Goal: Information Seeking & Learning: Find specific page/section

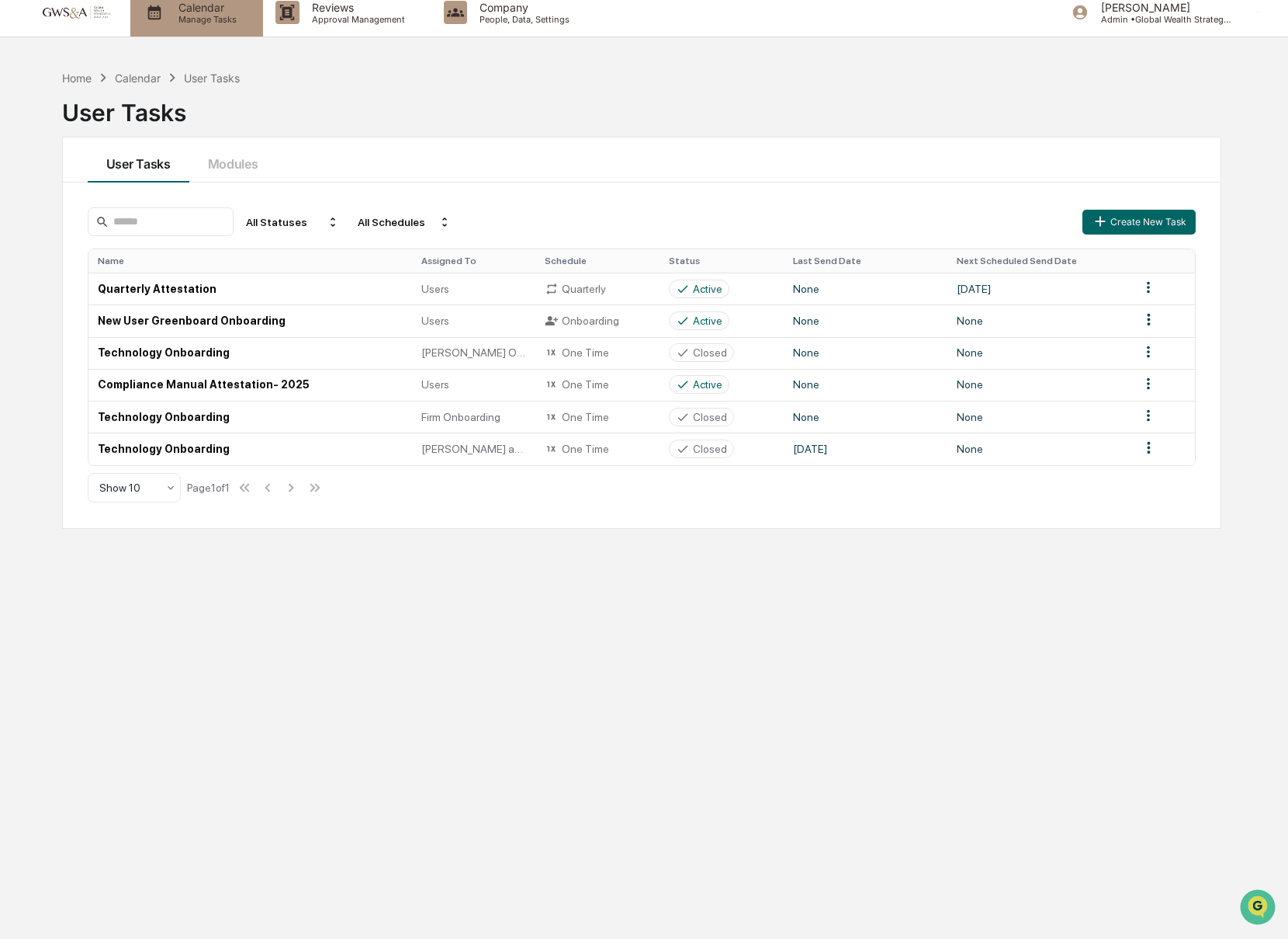
click at [244, 20] on p "Manage Tasks" at bounding box center [205, 20] width 79 height 11
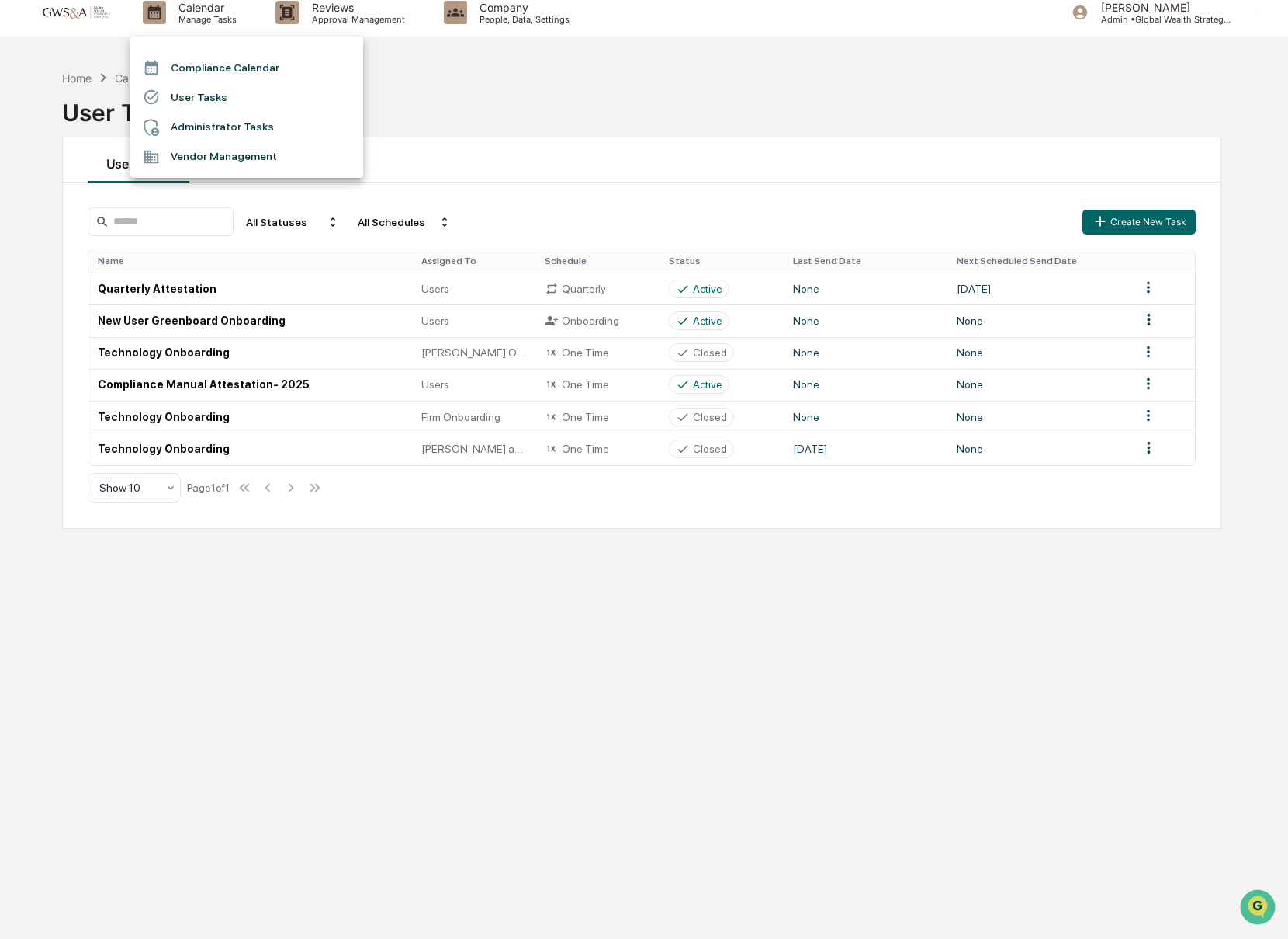
click at [319, 34] on div at bounding box center [644, 469] width 1288 height 939
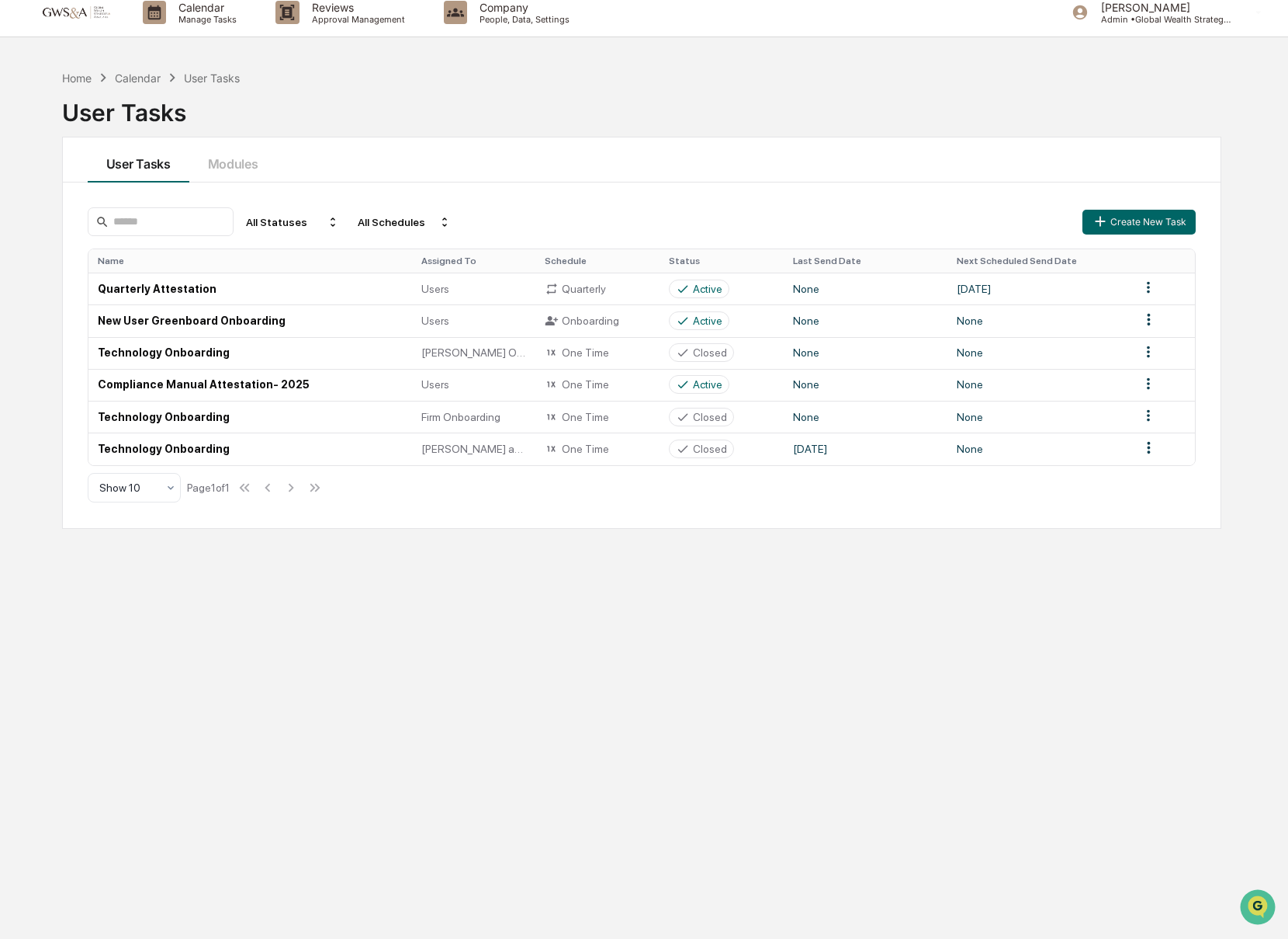
click at [328, 15] on div "Compliance Calendar User Tasks Administrator Tasks Vendor Management" at bounding box center [644, 469] width 1288 height 939
click at [328, 15] on p "Approval Management" at bounding box center [356, 20] width 113 height 11
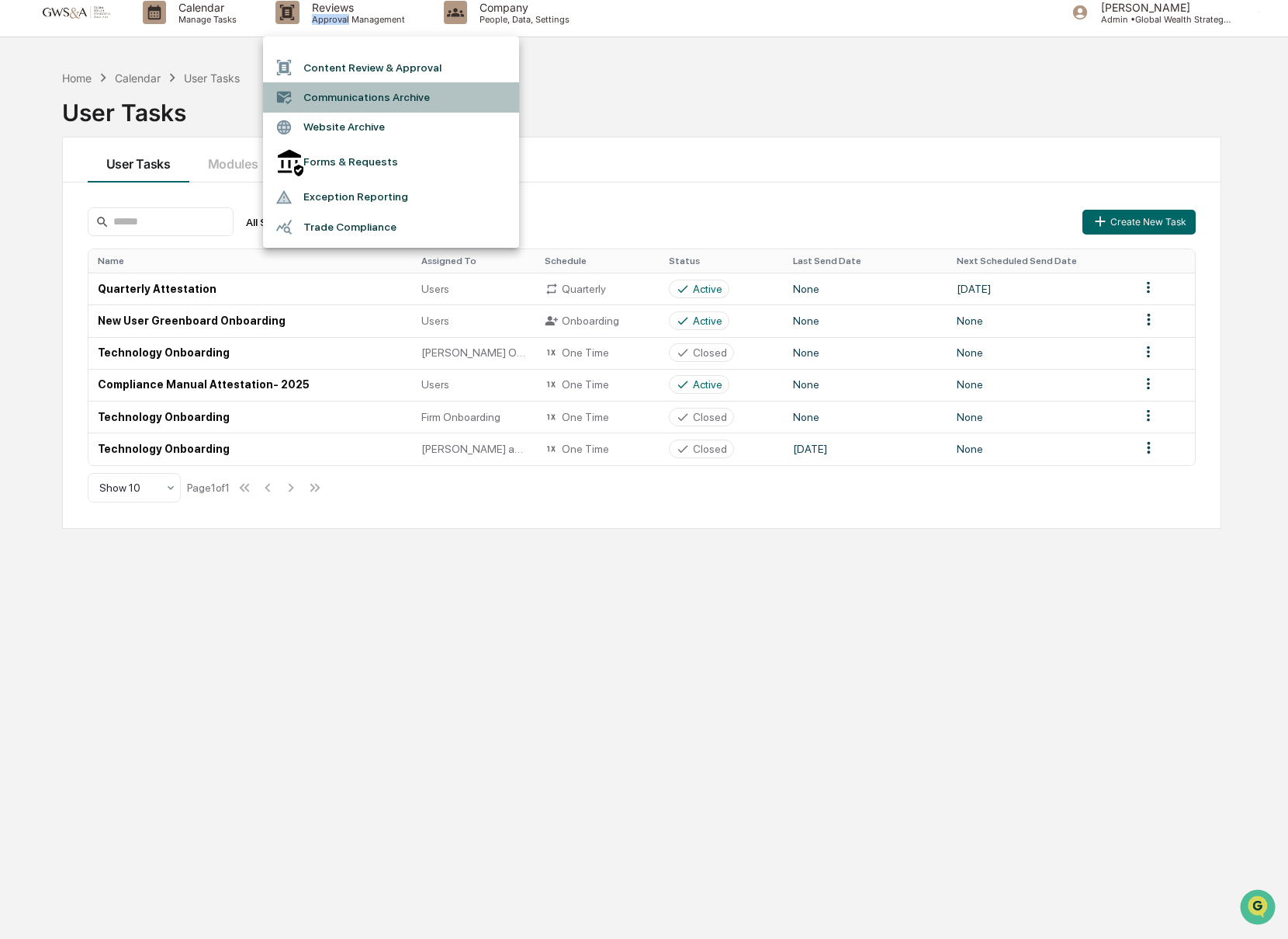
click at [329, 101] on li "Communications Archive" at bounding box center [391, 97] width 256 height 30
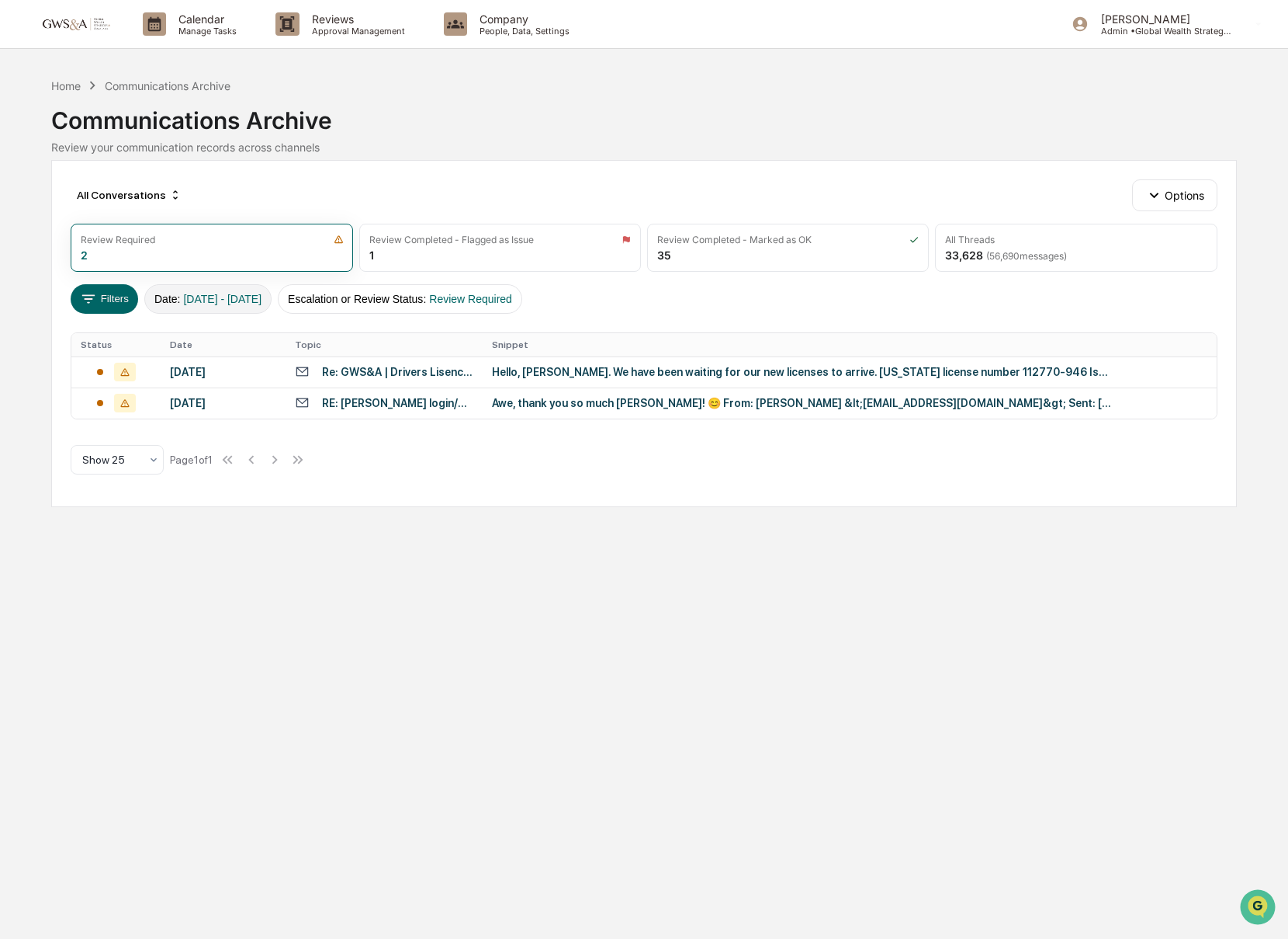
click at [150, 300] on button "Date : [DATE] - [DATE]" at bounding box center [208, 299] width 127 height 30
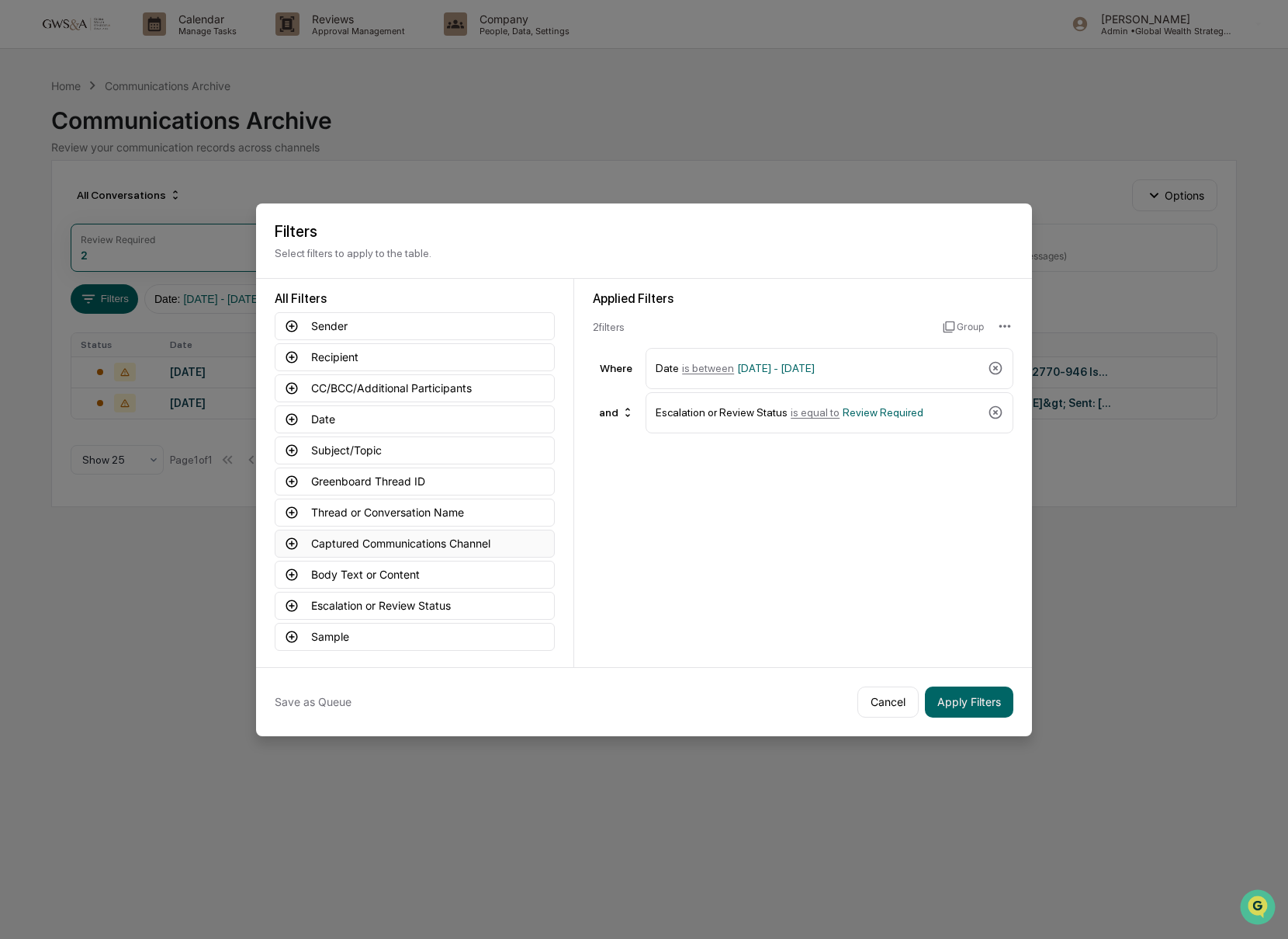
click at [386, 547] on button "Captured Communications Channel" at bounding box center [415, 544] width 280 height 28
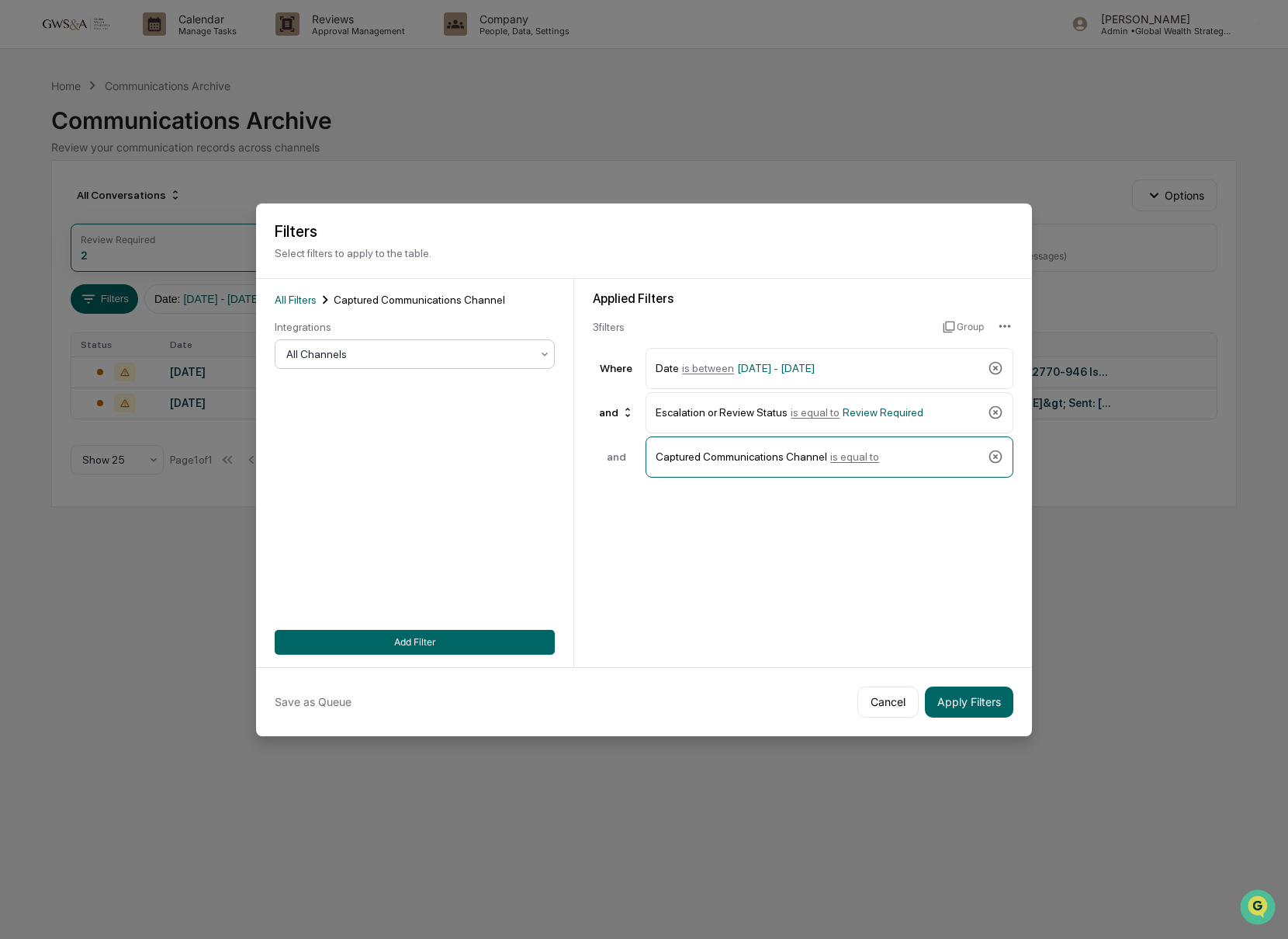
click at [324, 358] on div at bounding box center [408, 354] width 244 height 16
click at [492, 640] on button "Add Filter" at bounding box center [415, 642] width 280 height 25
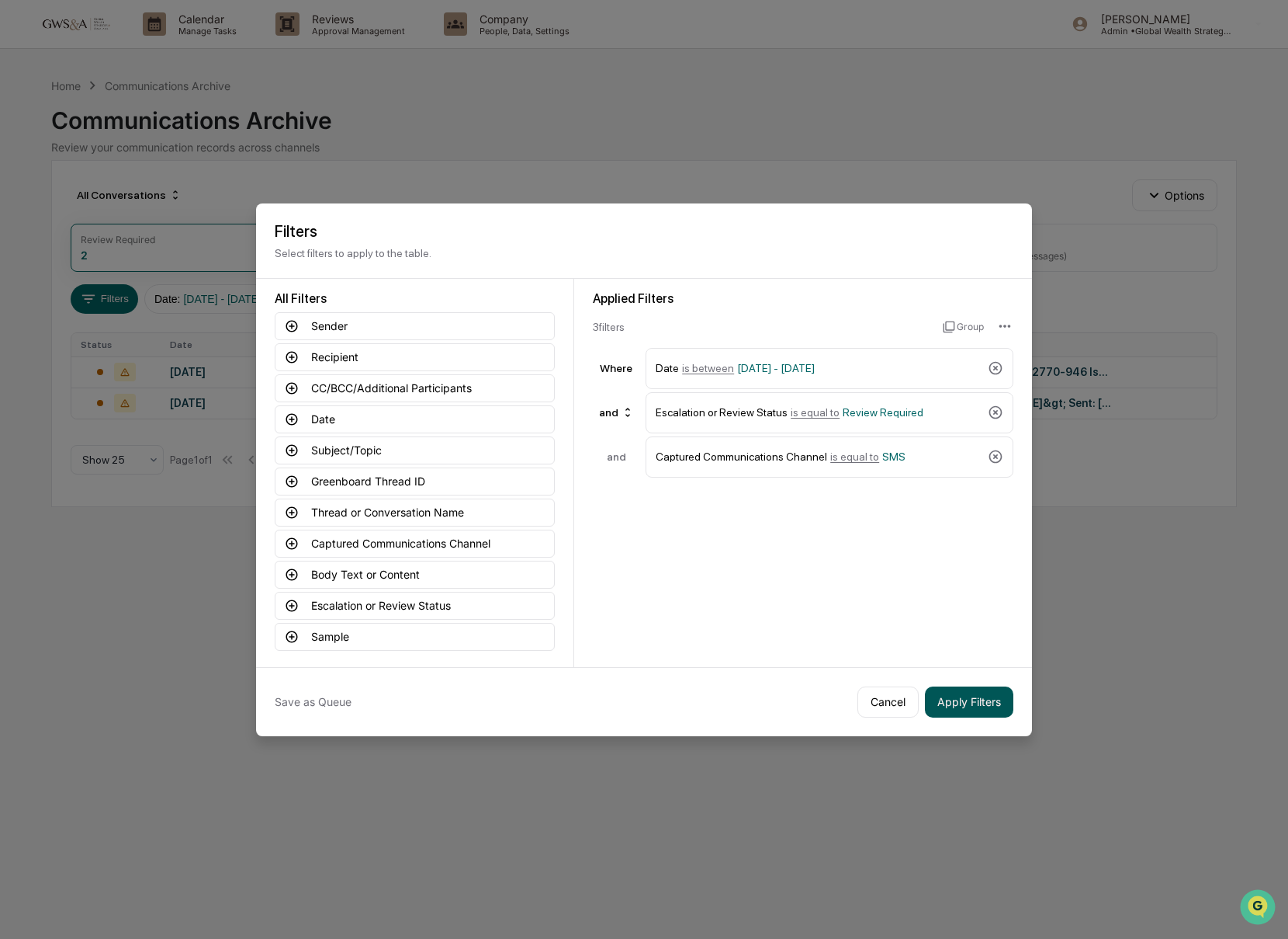
click at [976, 703] on button "Apply Filters" at bounding box center [969, 702] width 89 height 31
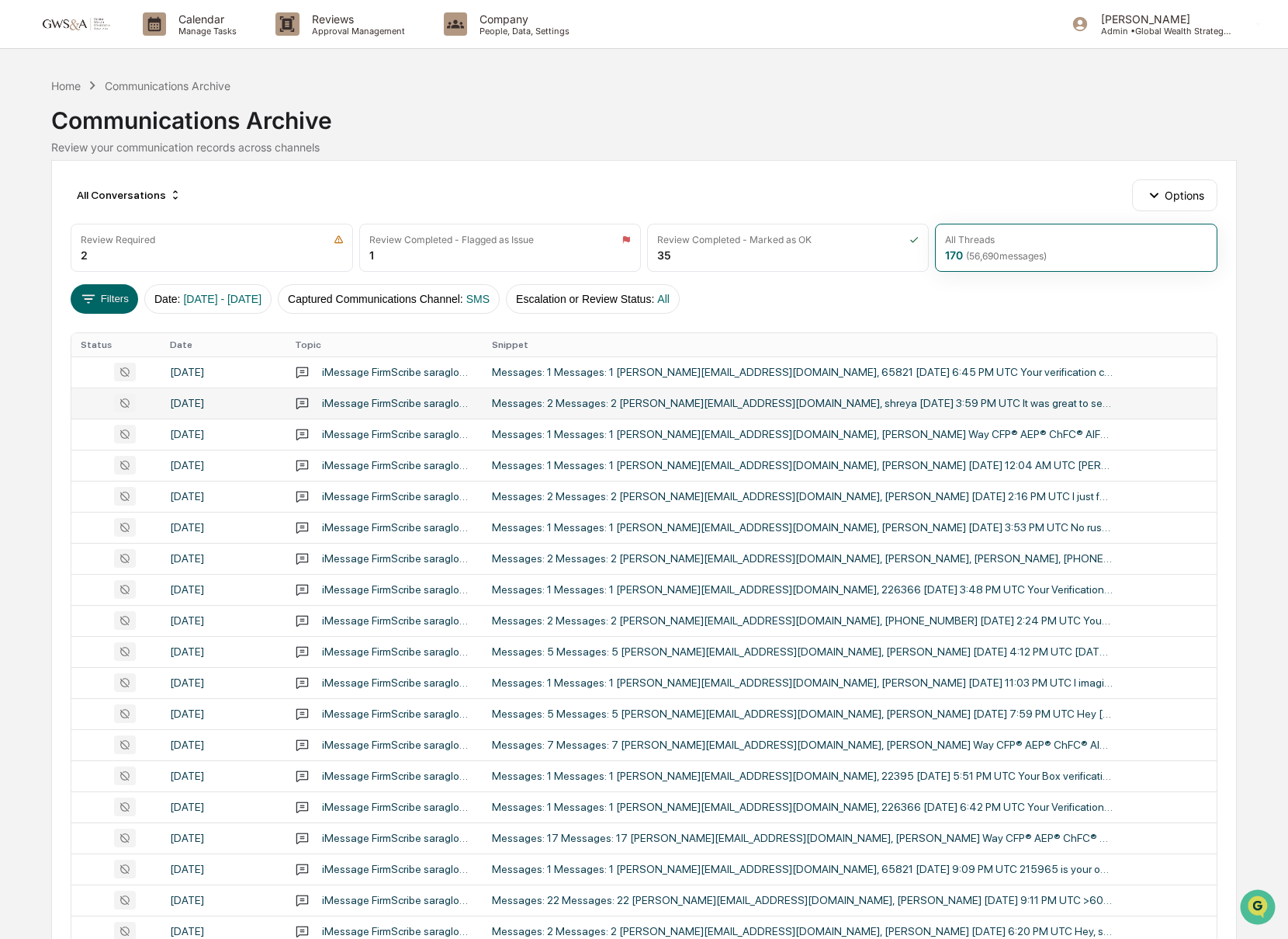
click at [839, 409] on div "Messages: 2 Messages: 2 [PERSON_NAME][EMAIL_ADDRESS][DOMAIN_NAME], shreya [DATE…" at bounding box center [802, 403] width 620 height 13
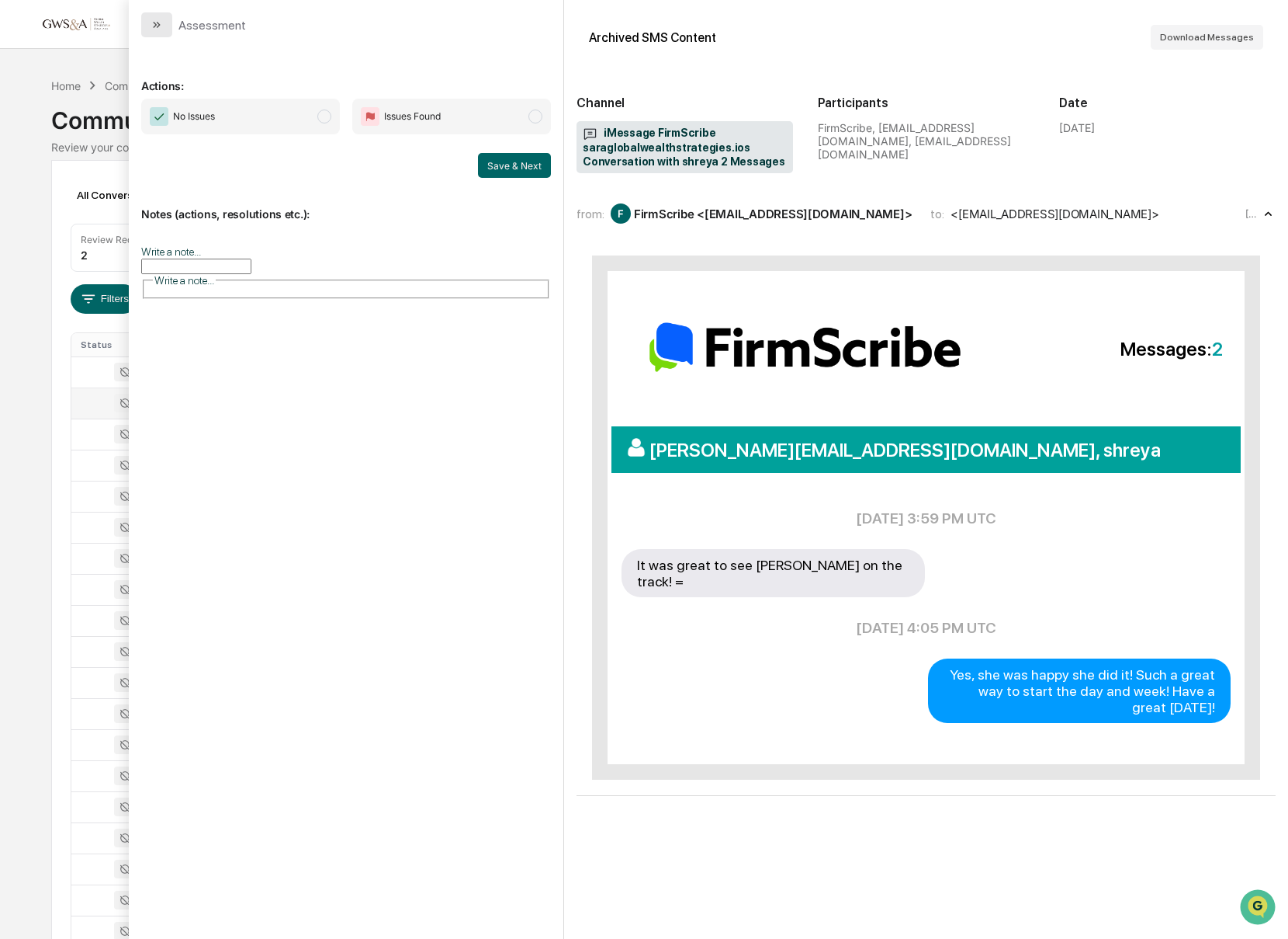
click at [148, 28] on button "modal" at bounding box center [157, 25] width 31 height 25
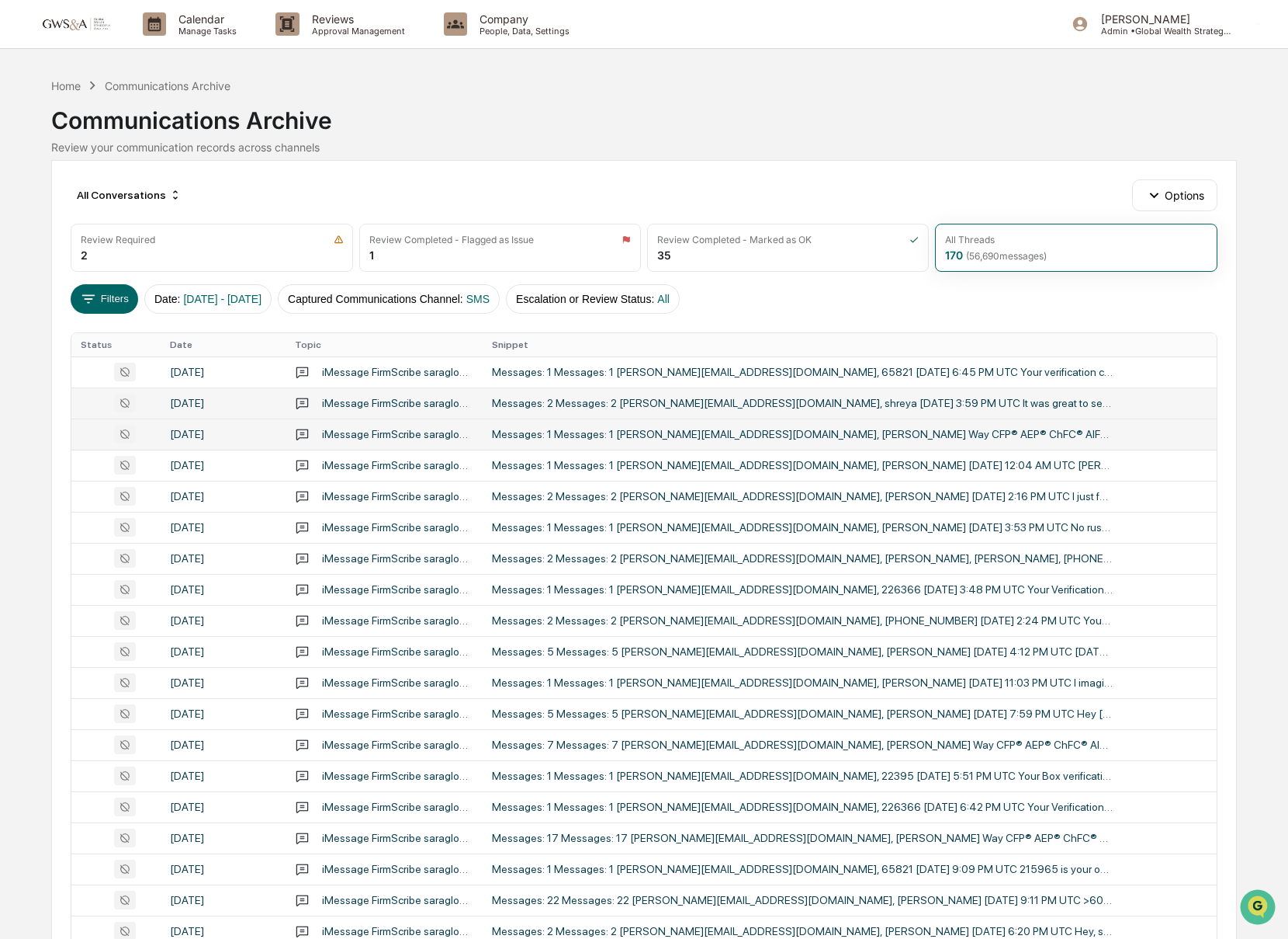
click at [883, 437] on div "Messages: 1 Messages: 1 [PERSON_NAME][EMAIL_ADDRESS][DOMAIN_NAME], [PERSON_NAME…" at bounding box center [802, 434] width 620 height 13
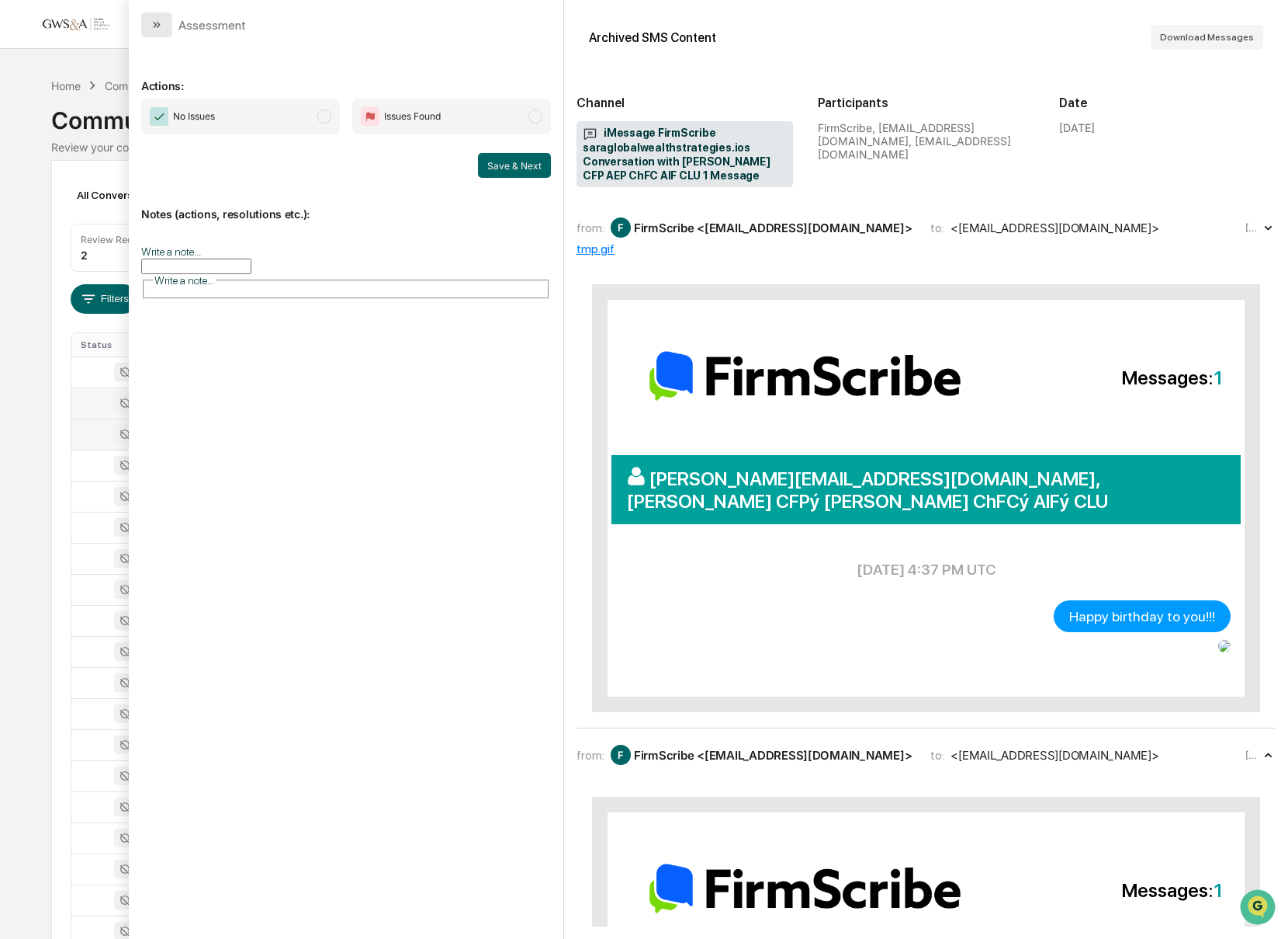
click at [159, 20] on icon "modal" at bounding box center [157, 25] width 13 height 13
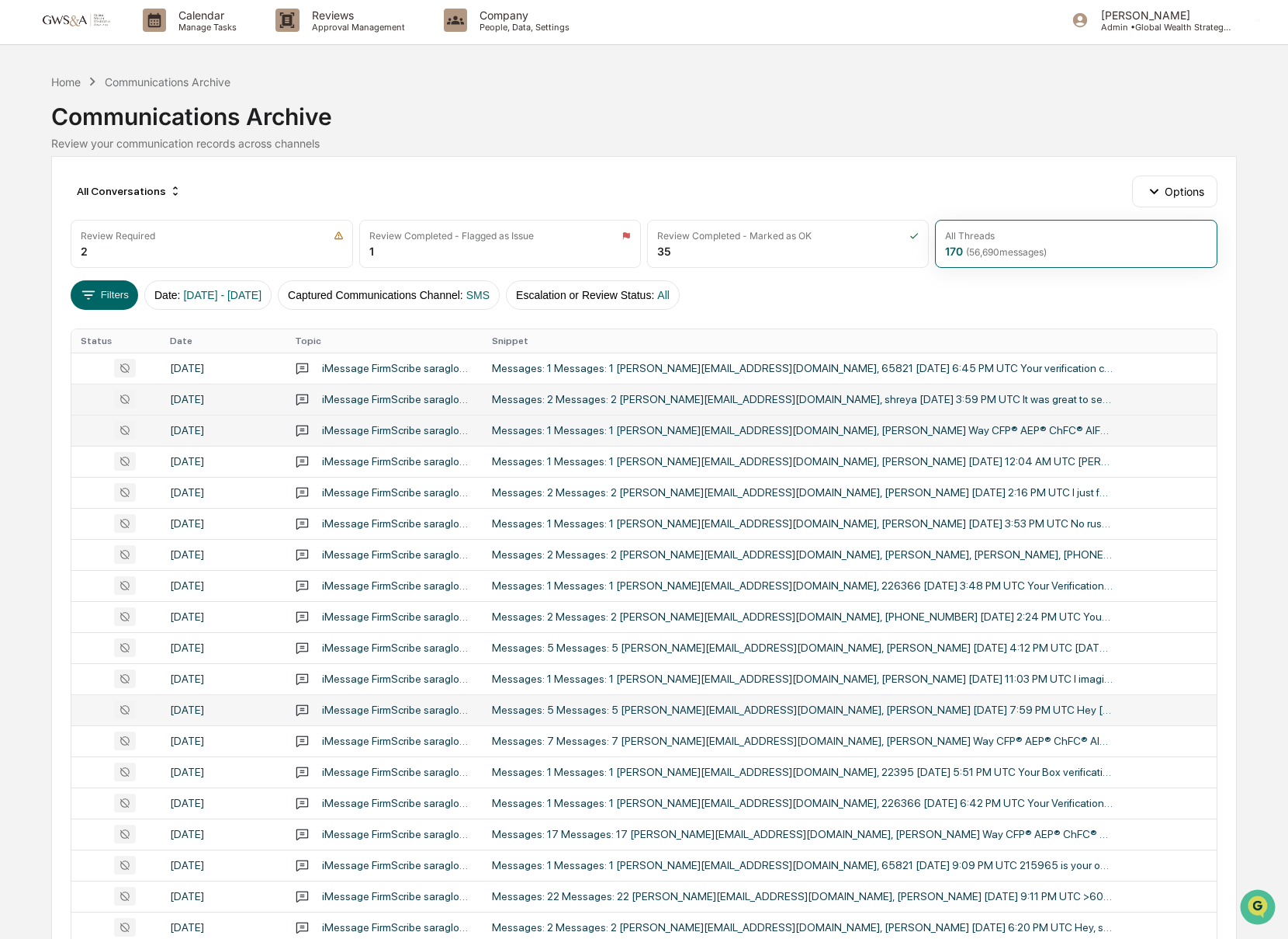
scroll to position [3, 0]
click at [83, 16] on img at bounding box center [74, 20] width 75 height 15
